Goal: Ask a question

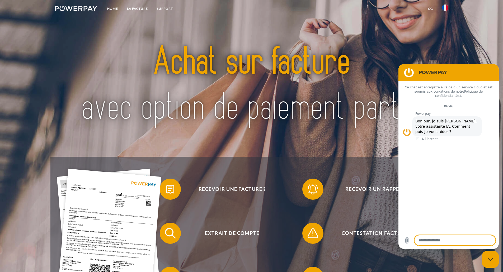
type textarea "*"
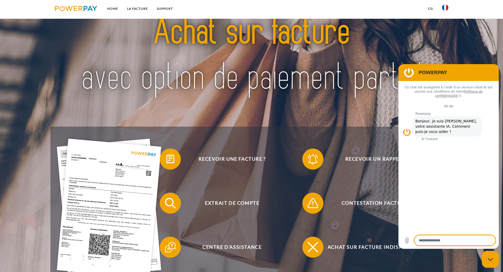
scroll to position [53, 0]
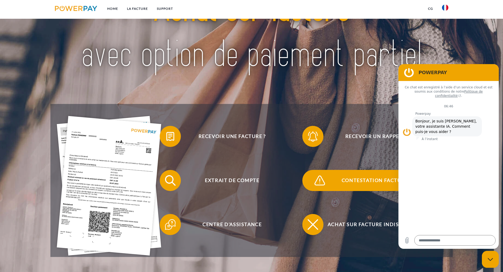
click at [358, 184] on span "Contestation Facture" at bounding box center [374, 180] width 129 height 21
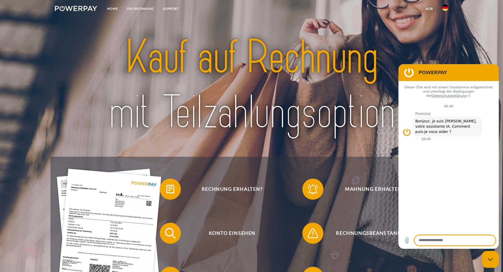
click at [453, 239] on textarea at bounding box center [454, 240] width 81 height 11
click at [445, 7] on img at bounding box center [445, 7] width 6 height 6
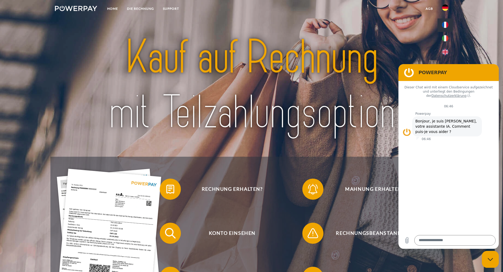
click at [442, 25] on img at bounding box center [445, 25] width 6 height 6
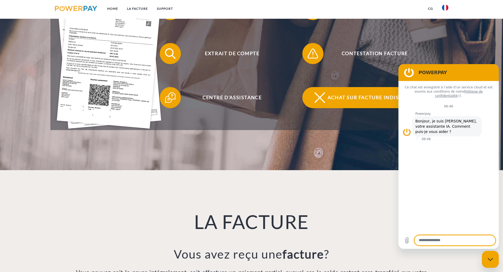
scroll to position [185, 0]
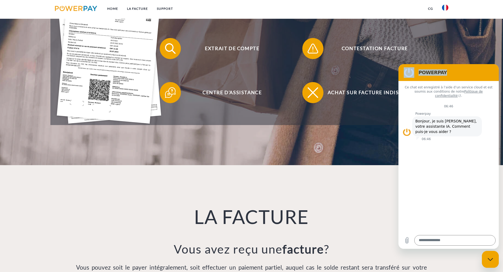
drag, startPoint x: 449, startPoint y: 73, endPoint x: 357, endPoint y: 104, distance: 96.7
click html "POWERPAY Ce chat est enregistré à l’aide d’un service cloud et est soumis aux c…"
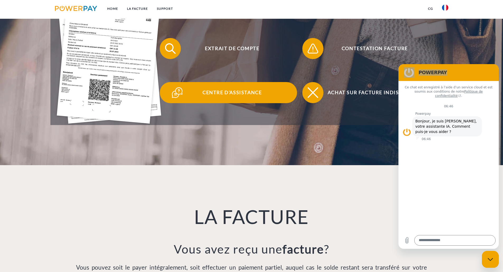
click at [231, 95] on span "Centre d'assistance" at bounding box center [231, 92] width 129 height 21
